Goal: Check status

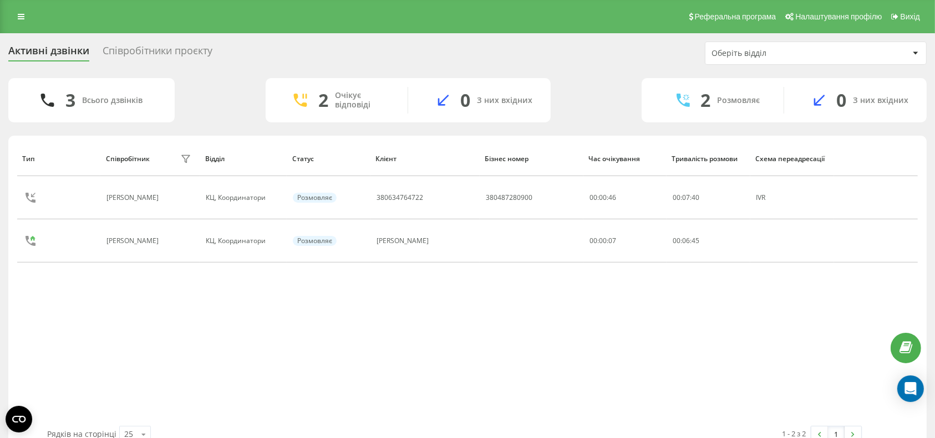
click at [448, 343] on div "Тип Співробітник фільтру Відділ Статус Клієнт Бізнес номер Час очікування Трива…" at bounding box center [467, 283] width 900 height 285
